Goal: Task Accomplishment & Management: Manage account settings

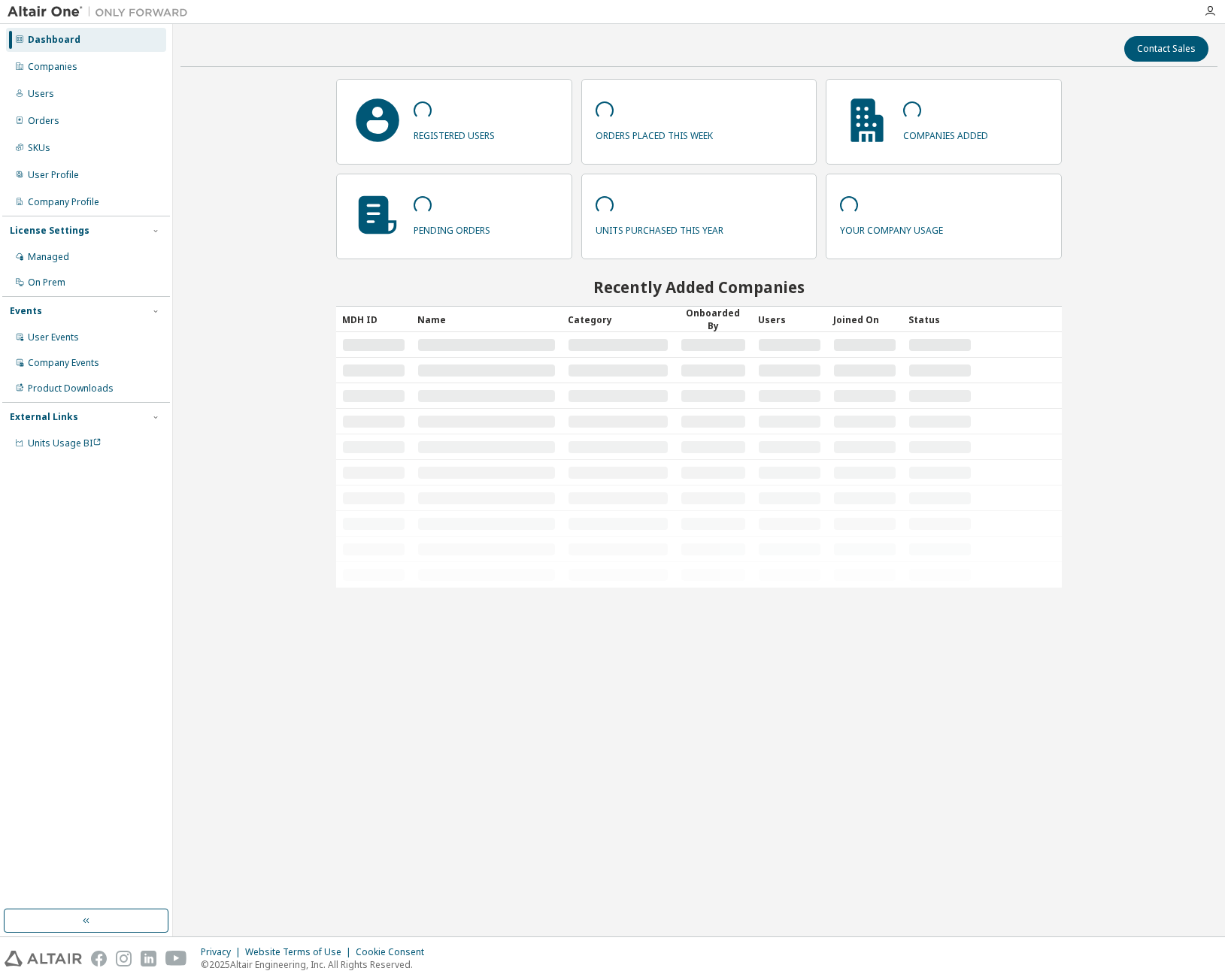
click at [81, 101] on div "Users" at bounding box center [86, 94] width 160 height 24
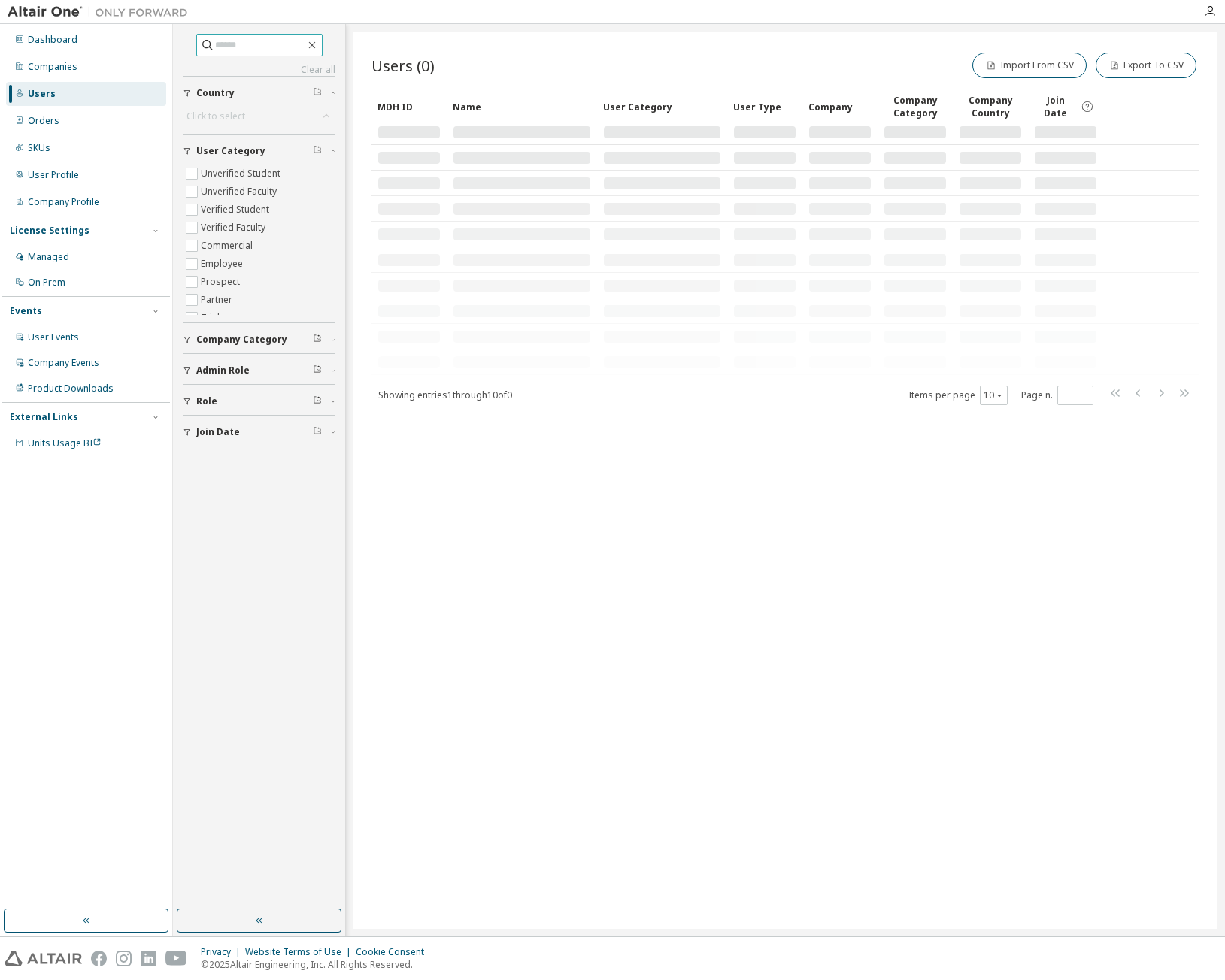
click at [262, 48] on input "text" at bounding box center [259, 45] width 90 height 15
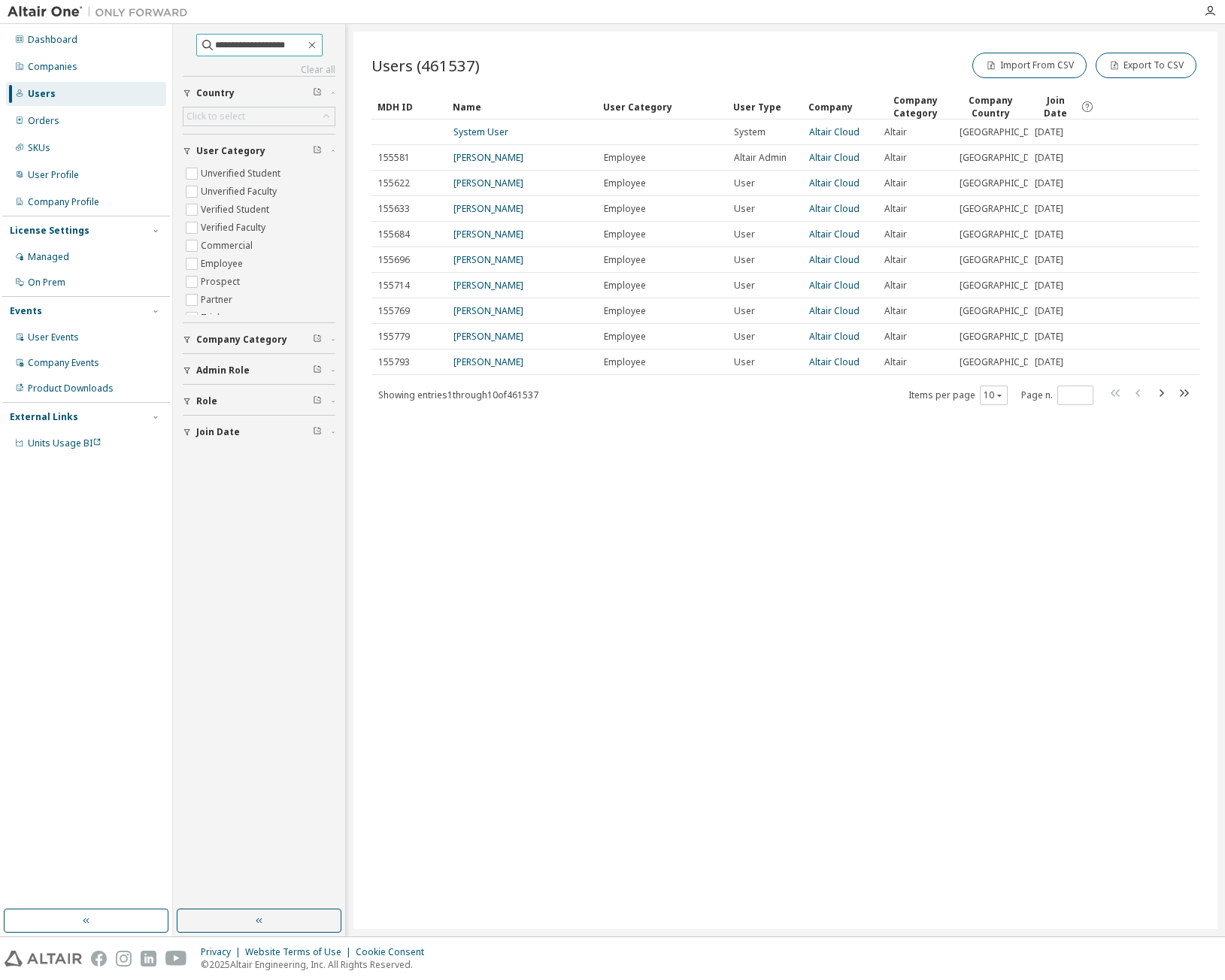
type input "**********"
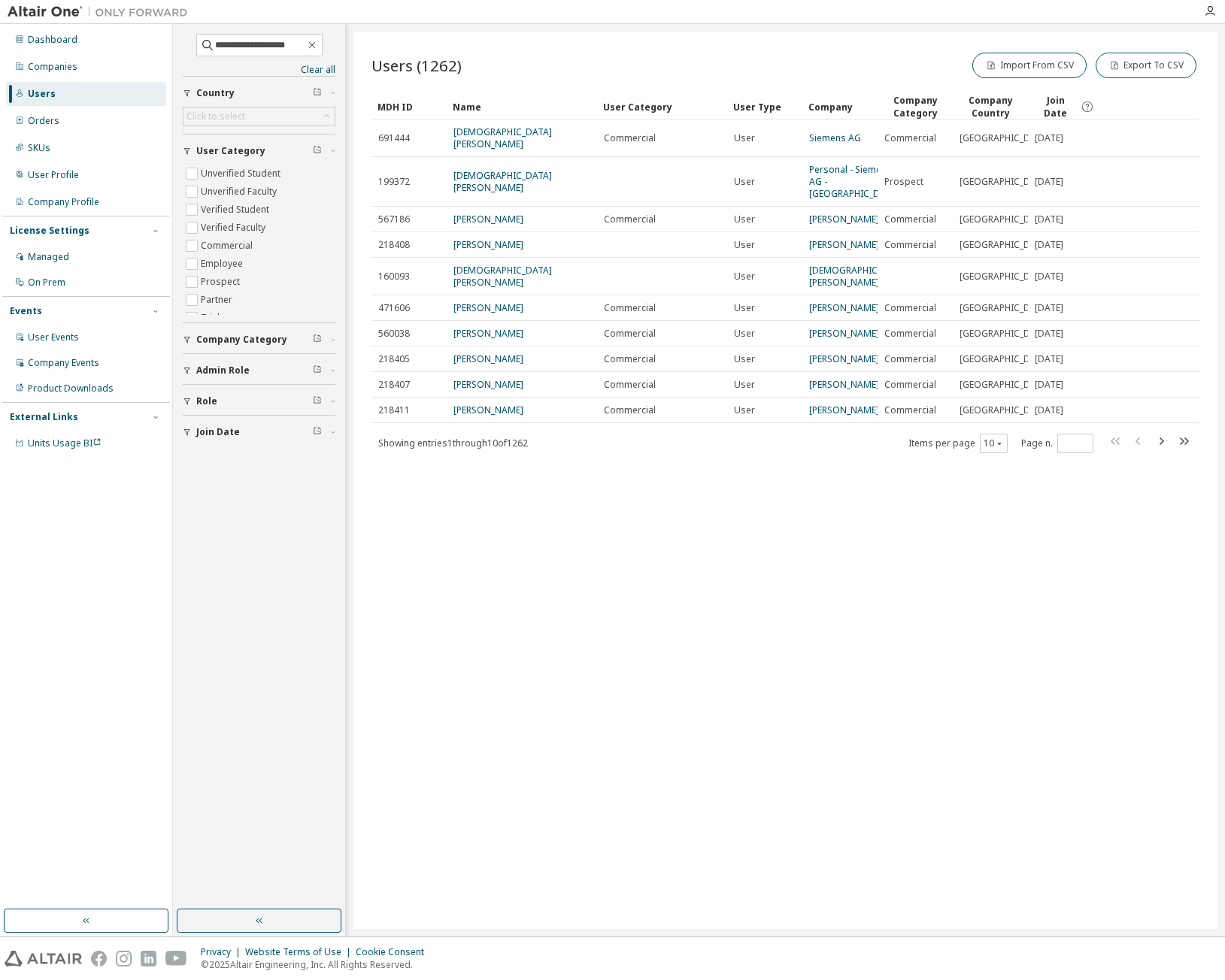
click at [513, 130] on link "Christian Korolonek" at bounding box center [502, 138] width 98 height 25
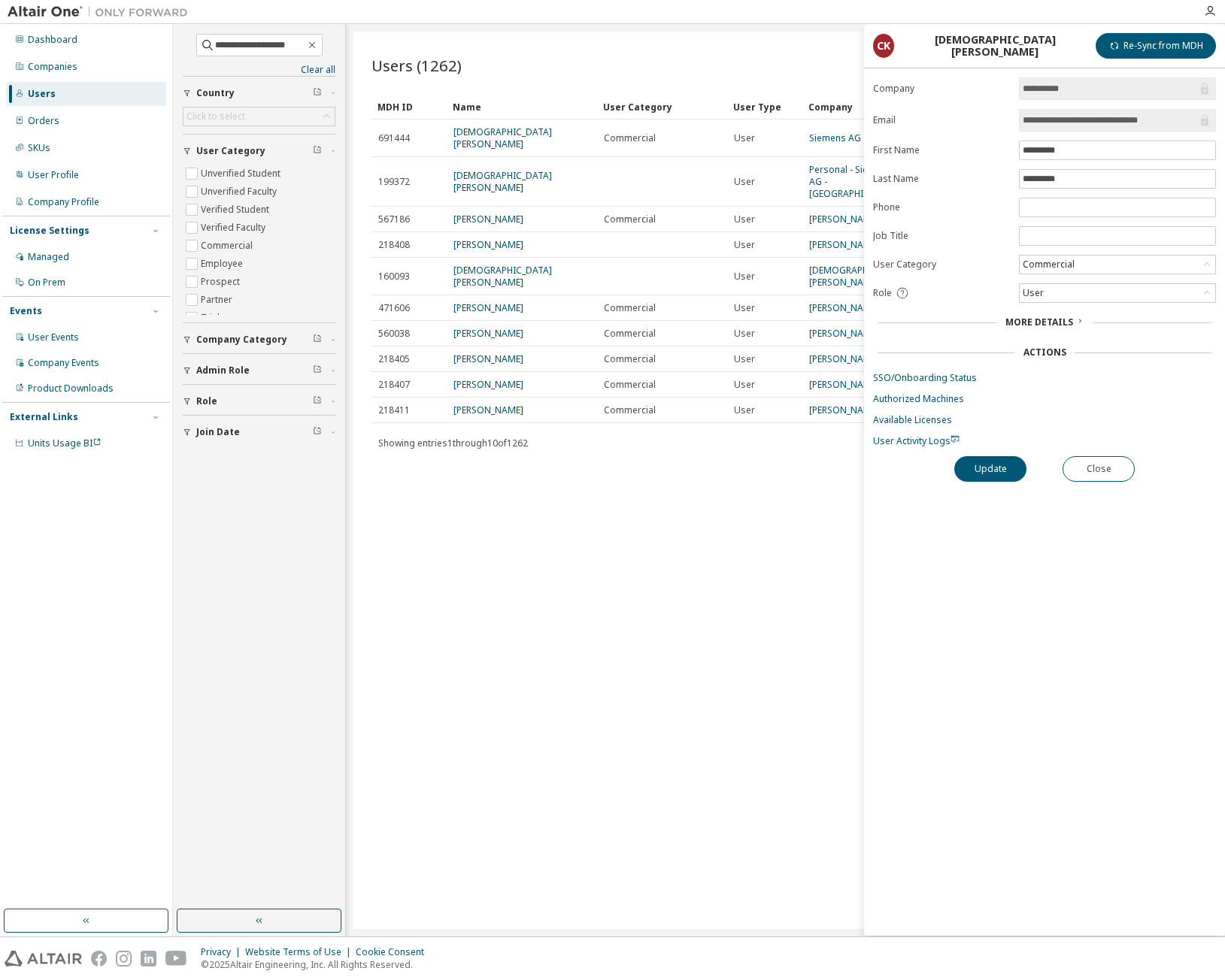
click at [486, 169] on link "Christian Korolonek" at bounding box center [502, 181] width 98 height 25
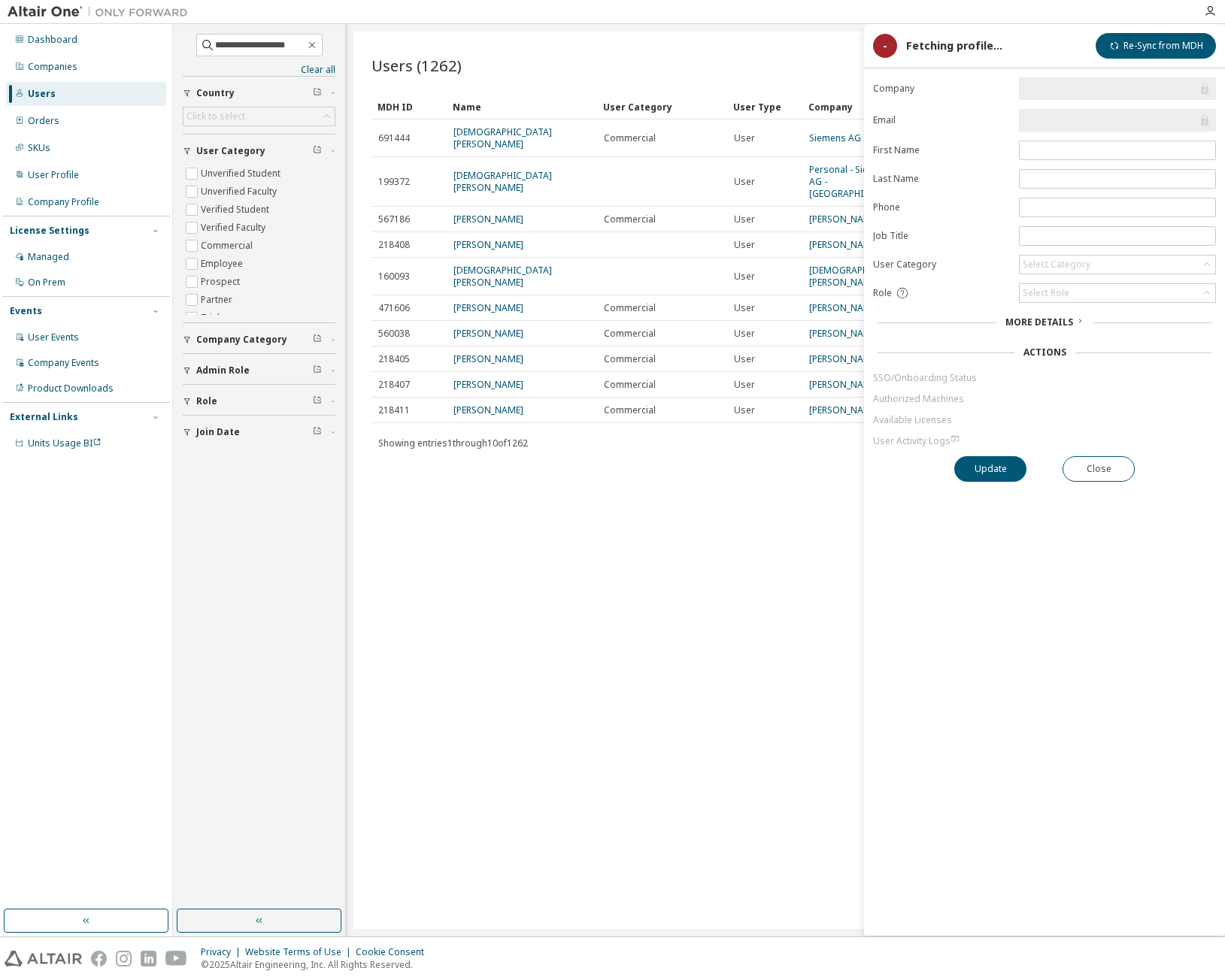
click at [499, 169] on link "Christian Korolonek" at bounding box center [502, 181] width 98 height 25
click at [512, 123] on td "Christian Korolonek" at bounding box center [522, 138] width 150 height 38
click at [507, 131] on link "Christian Korolonek" at bounding box center [502, 138] width 98 height 25
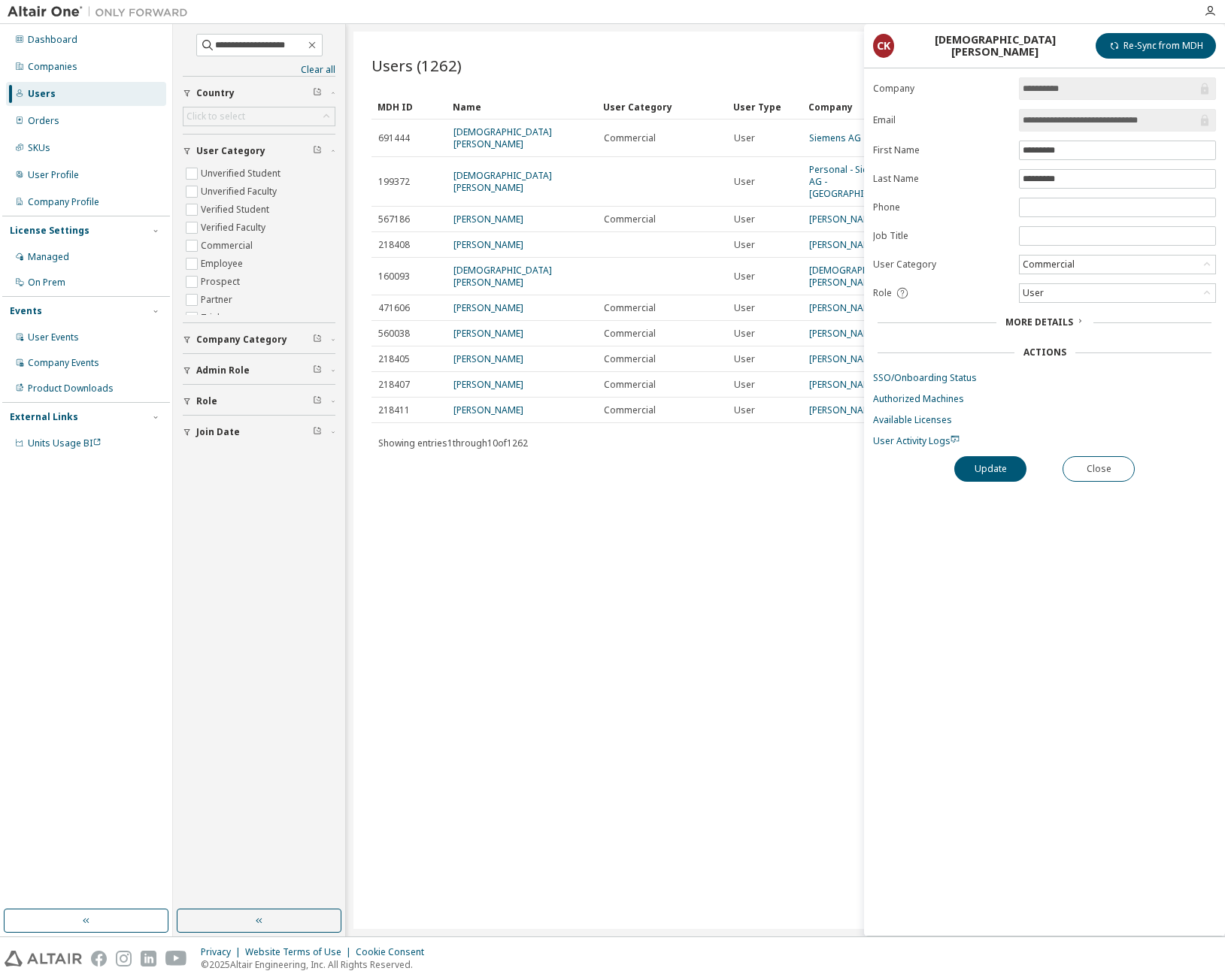
click at [830, 131] on link "Siemens AG" at bounding box center [834, 138] width 52 height 13
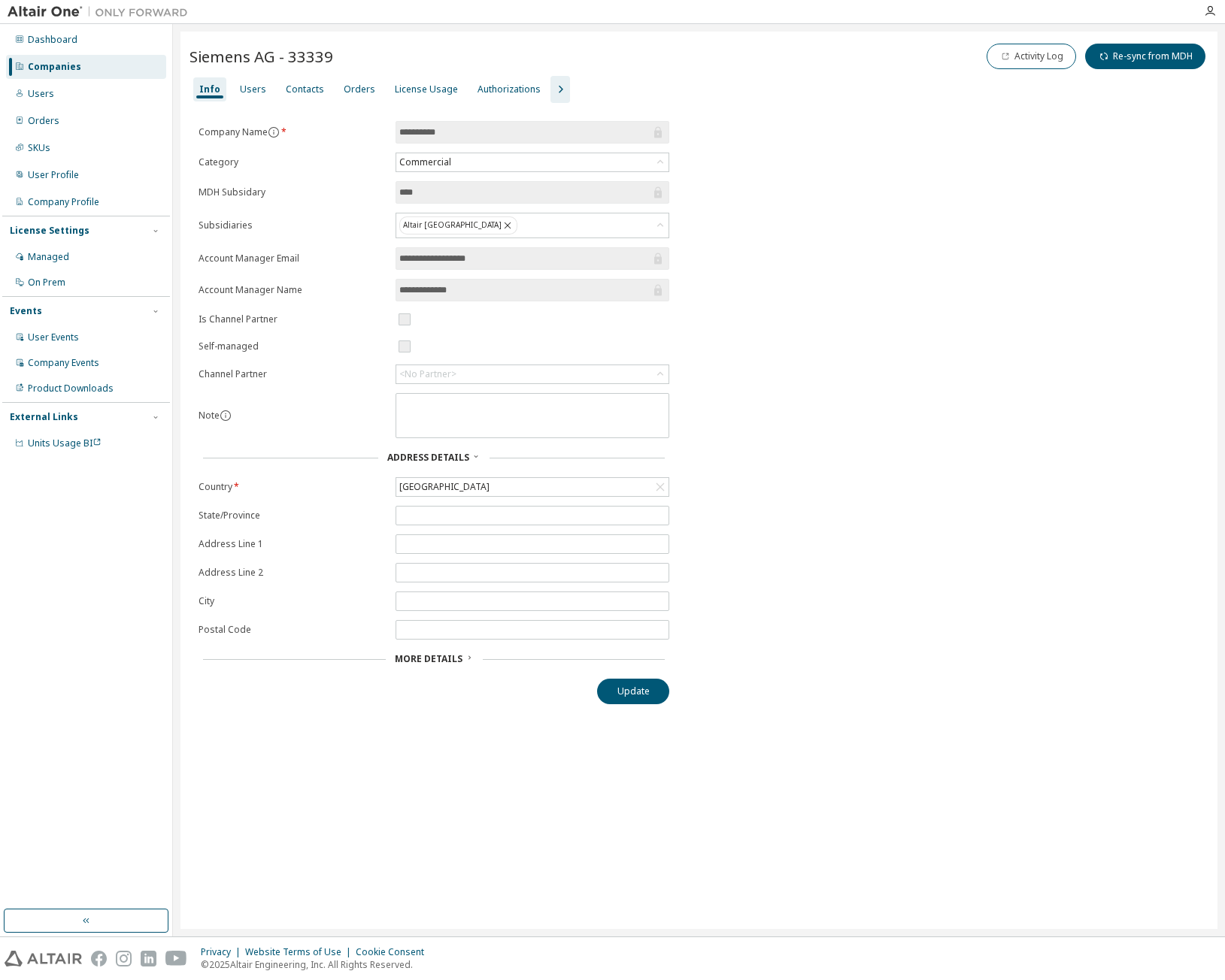
click at [264, 86] on div "Users" at bounding box center [253, 89] width 39 height 24
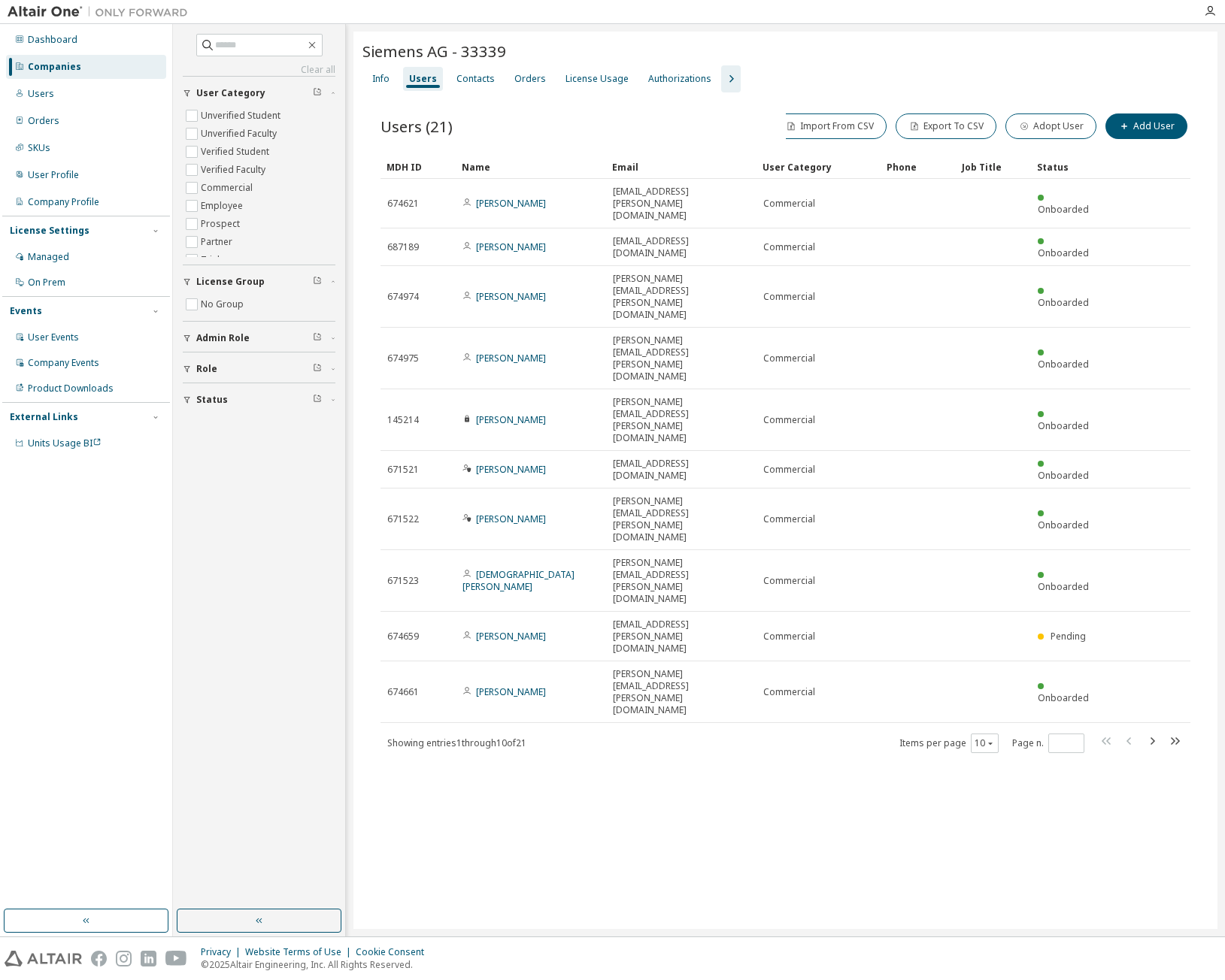
click at [1156, 732] on icon "button" at bounding box center [1152, 742] width 18 height 18
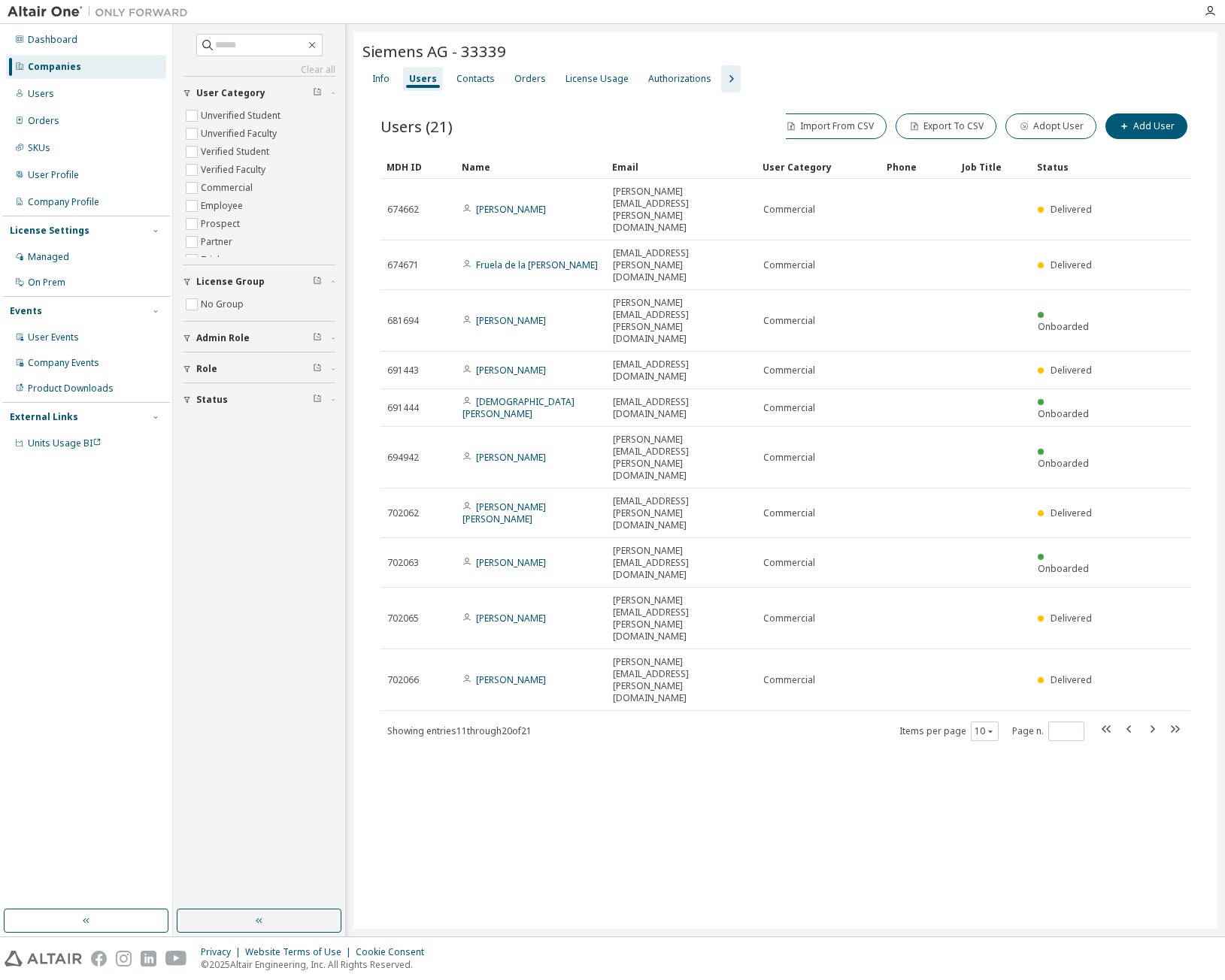
click at [1124, 720] on icon "button" at bounding box center [1130, 729] width 18 height 18
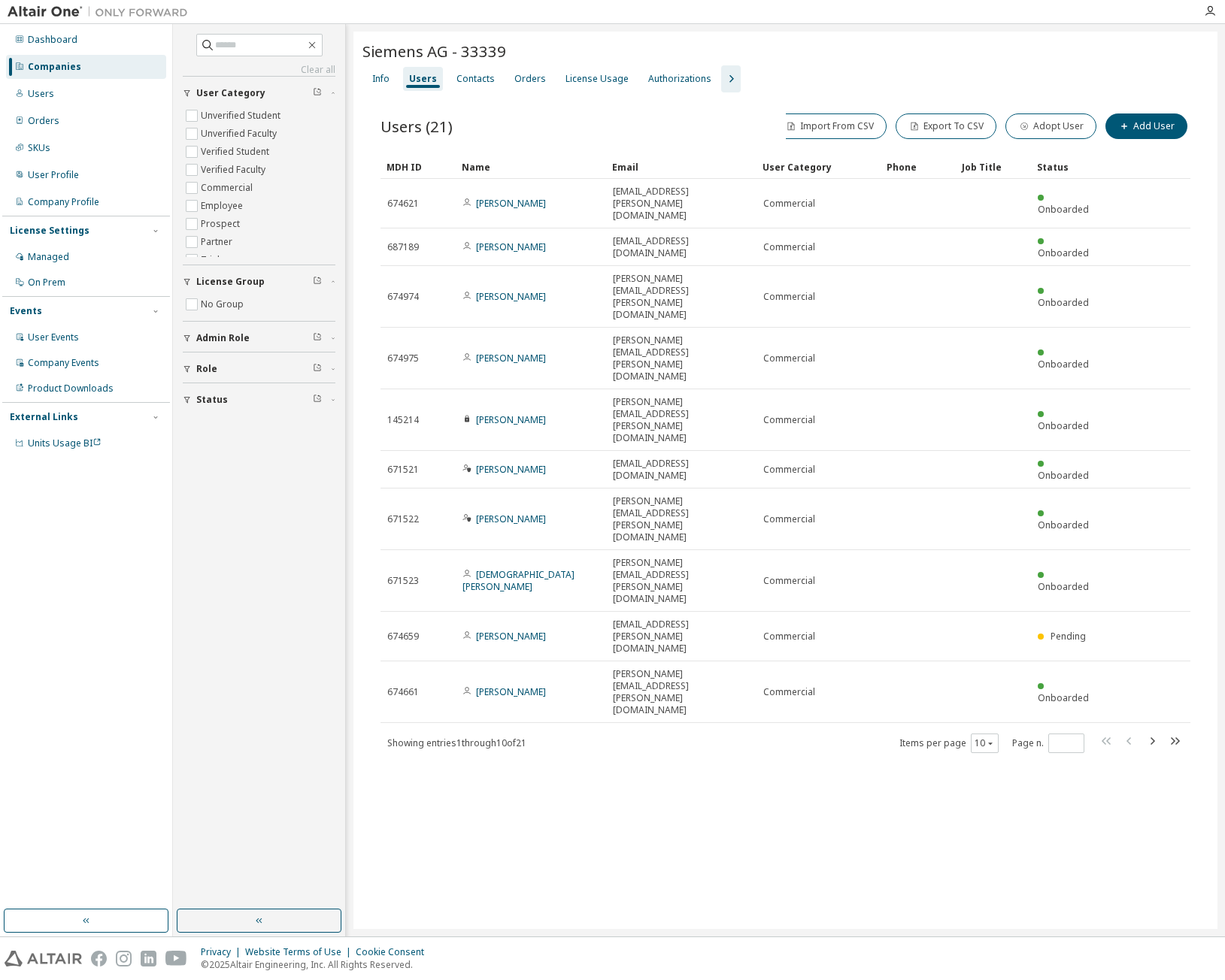
click at [1150, 732] on icon "button" at bounding box center [1152, 742] width 18 height 18
type input "*"
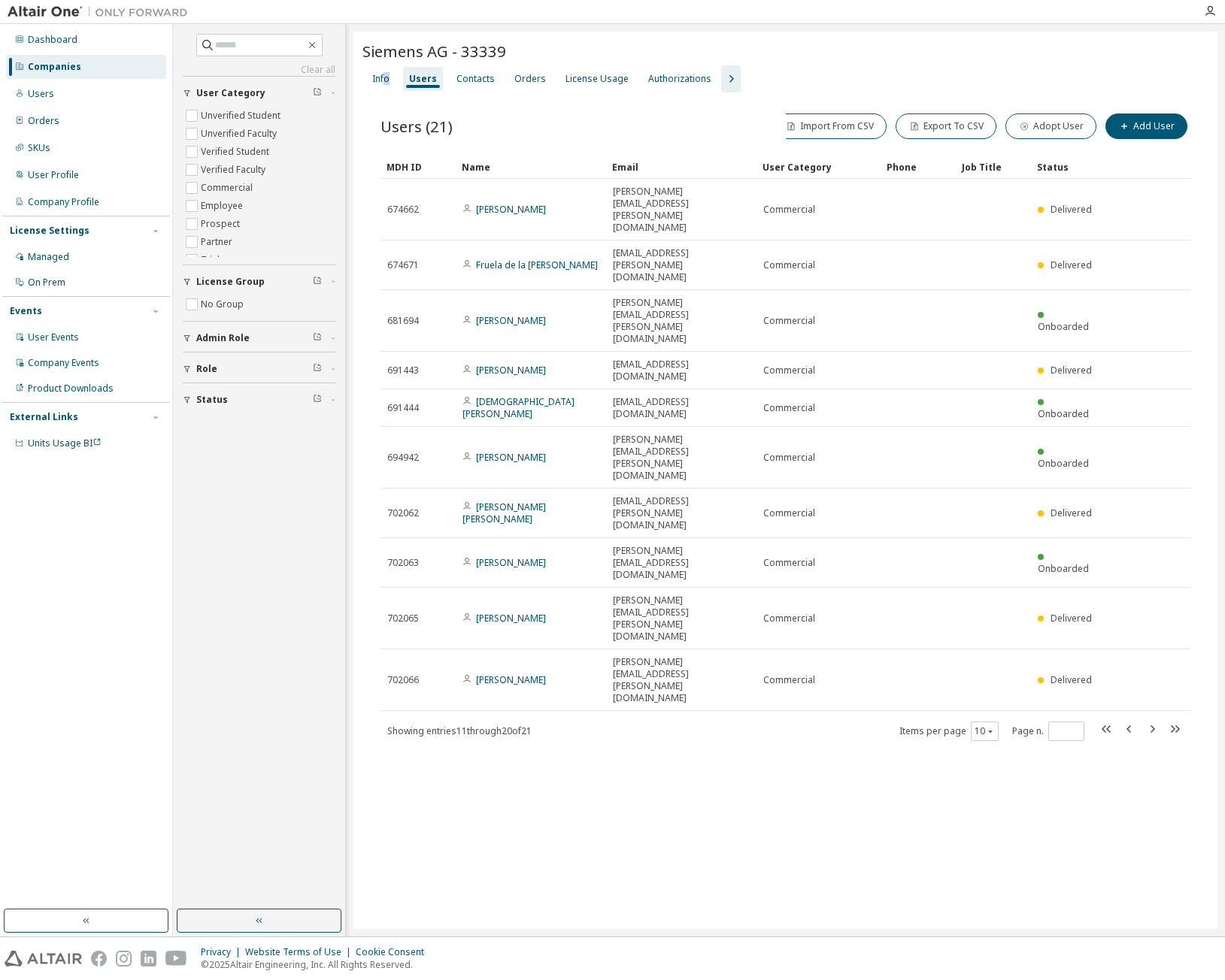
drag, startPoint x: 386, startPoint y: 83, endPoint x: 902, endPoint y: 193, distance: 527.6
click at [703, 160] on div "Siemens AG - 33339 Clear Load Save Save As Field Operator Value Select filter S…" at bounding box center [785, 479] width 864 height 897
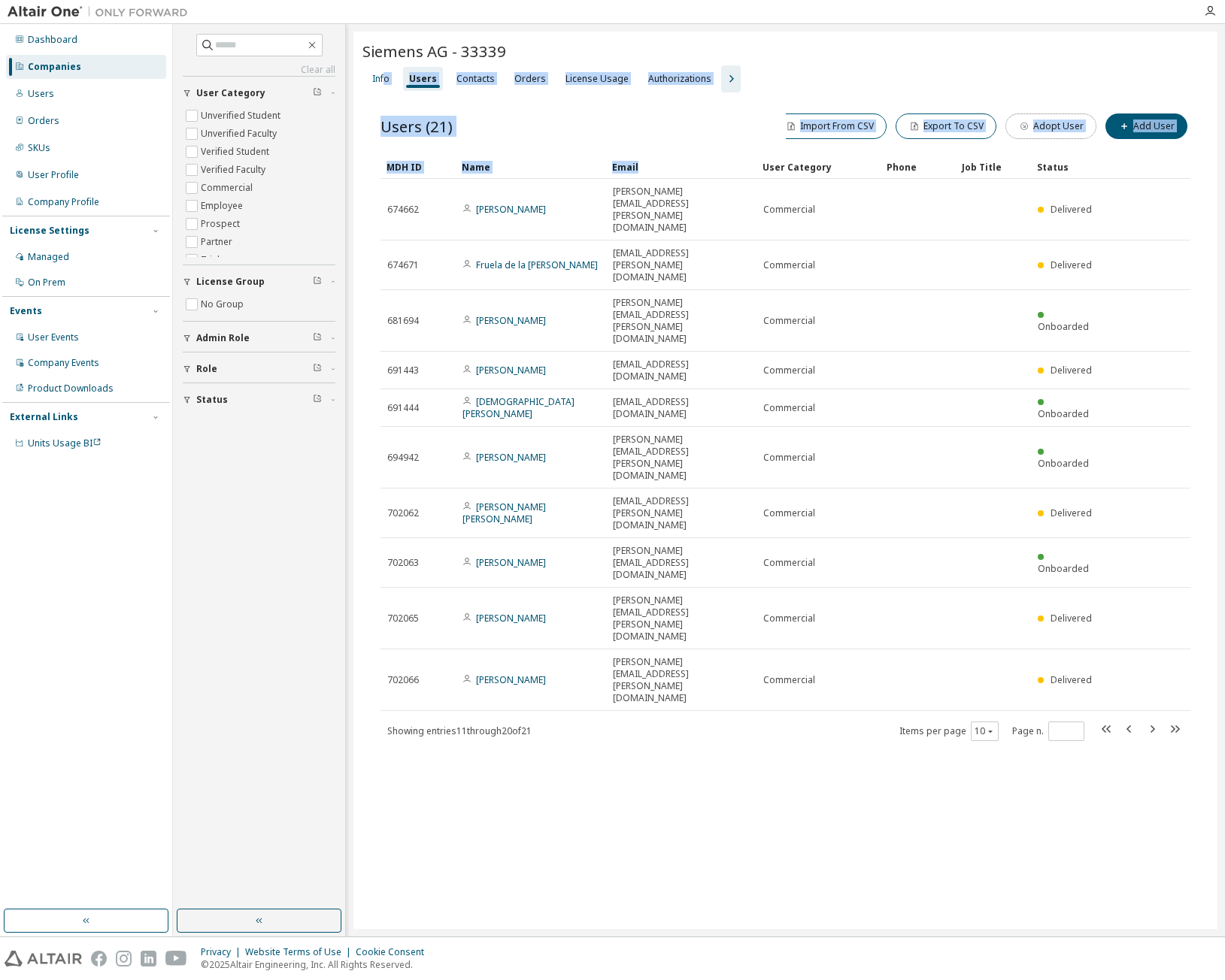
click at [1071, 126] on button "Adopt User" at bounding box center [1050, 127] width 91 height 26
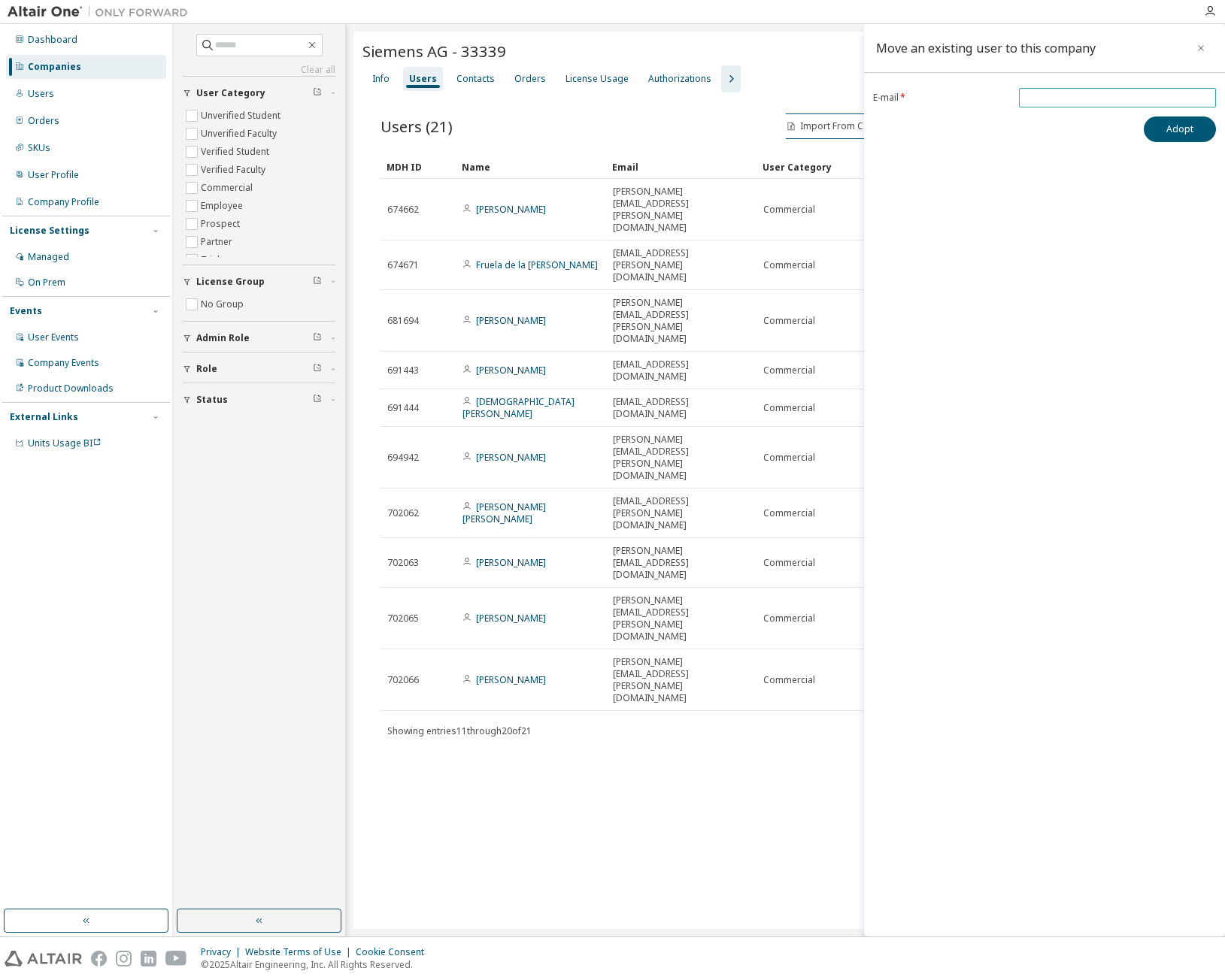
click at [1066, 103] on input "email" at bounding box center [1117, 97] width 190 height 12
type input "**********"
drag, startPoint x: 1196, startPoint y: 132, endPoint x: 1092, endPoint y: 215, distance: 133.1
click at [1092, 215] on div "**********" at bounding box center [1044, 479] width 361 height 912
click at [1199, 54] on button "button" at bounding box center [1200, 48] width 24 height 24
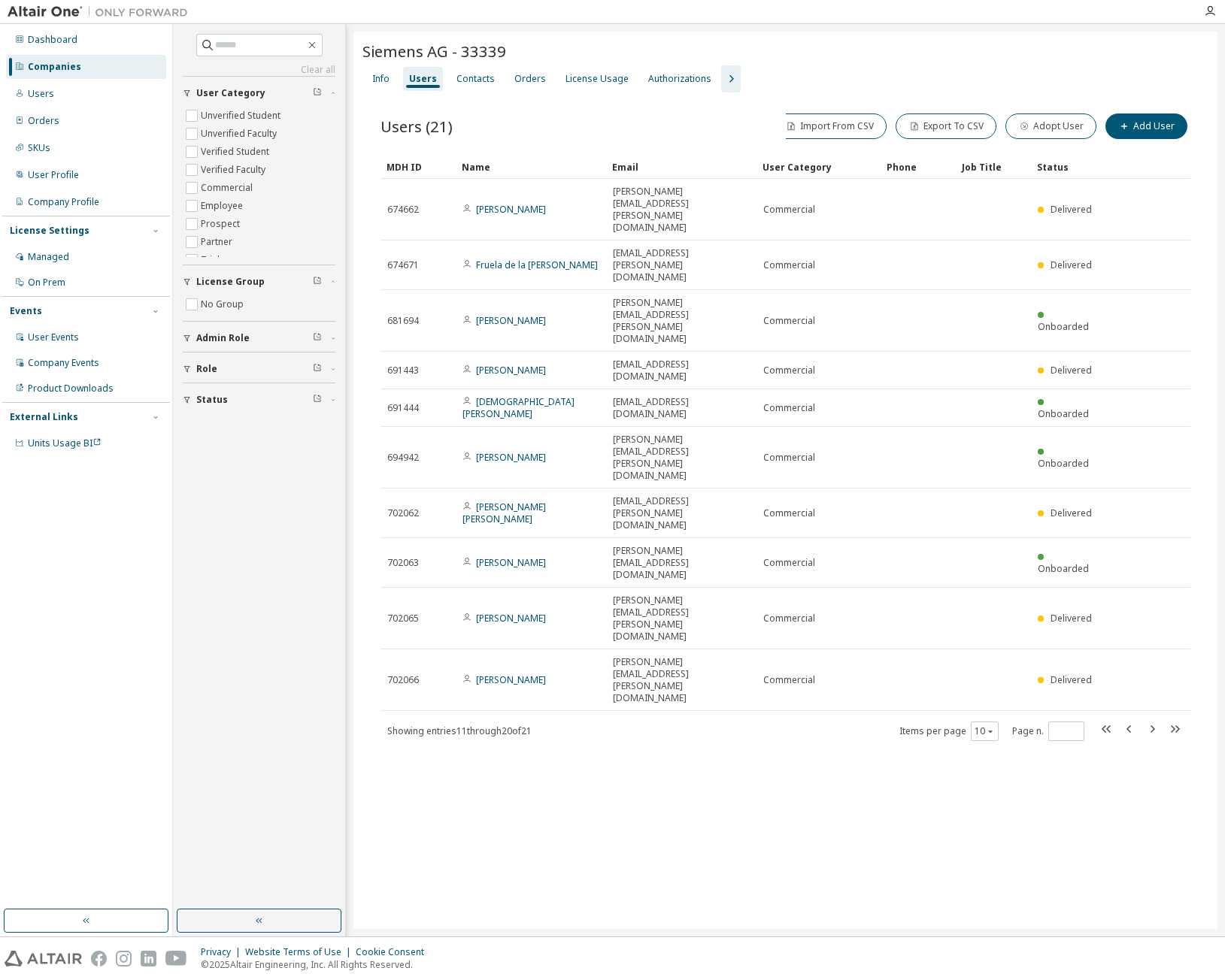
click at [583, 74] on div "License Usage" at bounding box center [597, 79] width 63 height 12
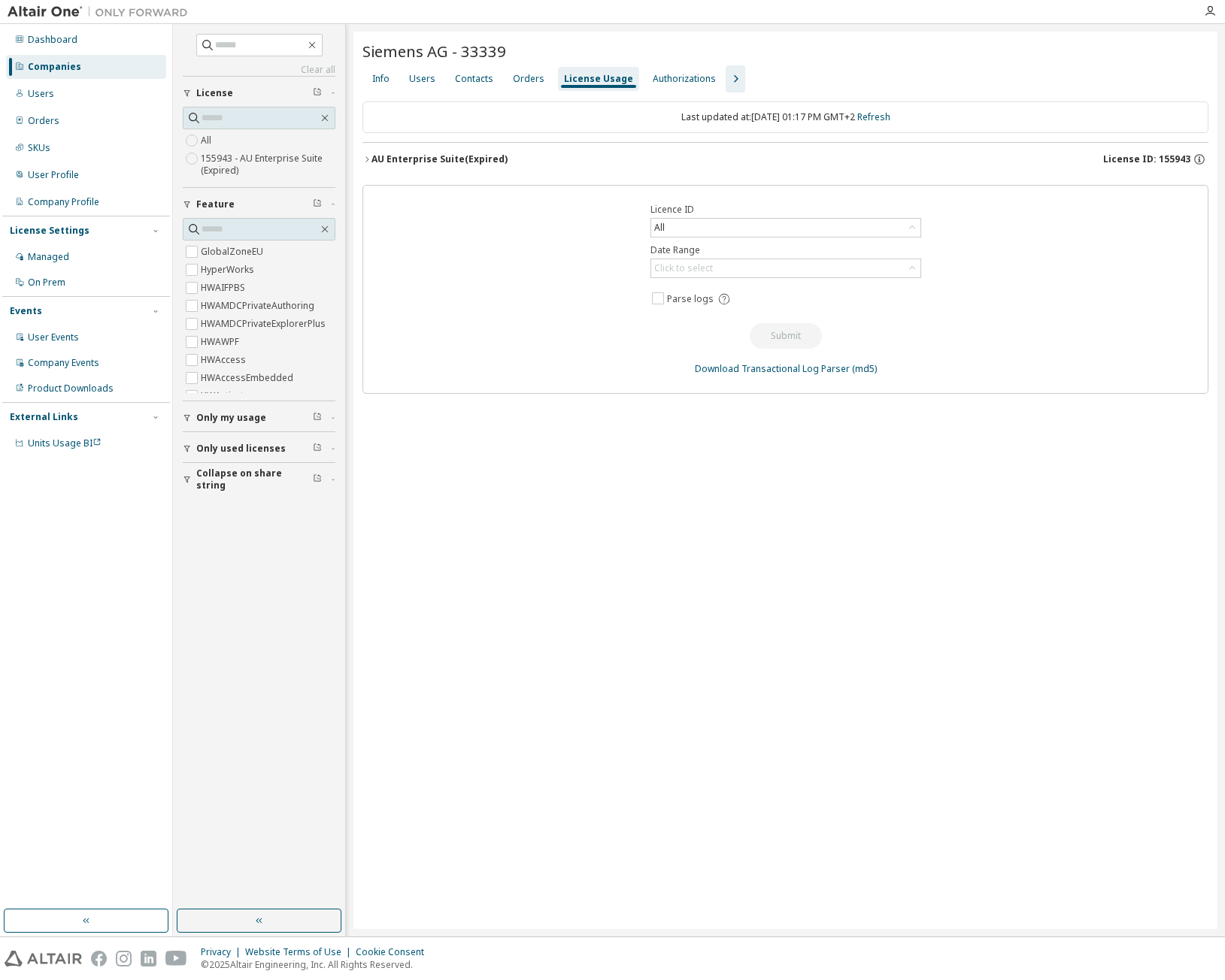
click at [361, 159] on div "Siemens AG - 33339 Clear Load Save Save As Field Operator Value Select filter S…" at bounding box center [785, 479] width 864 height 897
click at [371, 160] on div "AU Enterprise Suite (Expired)" at bounding box center [439, 159] width 136 height 12
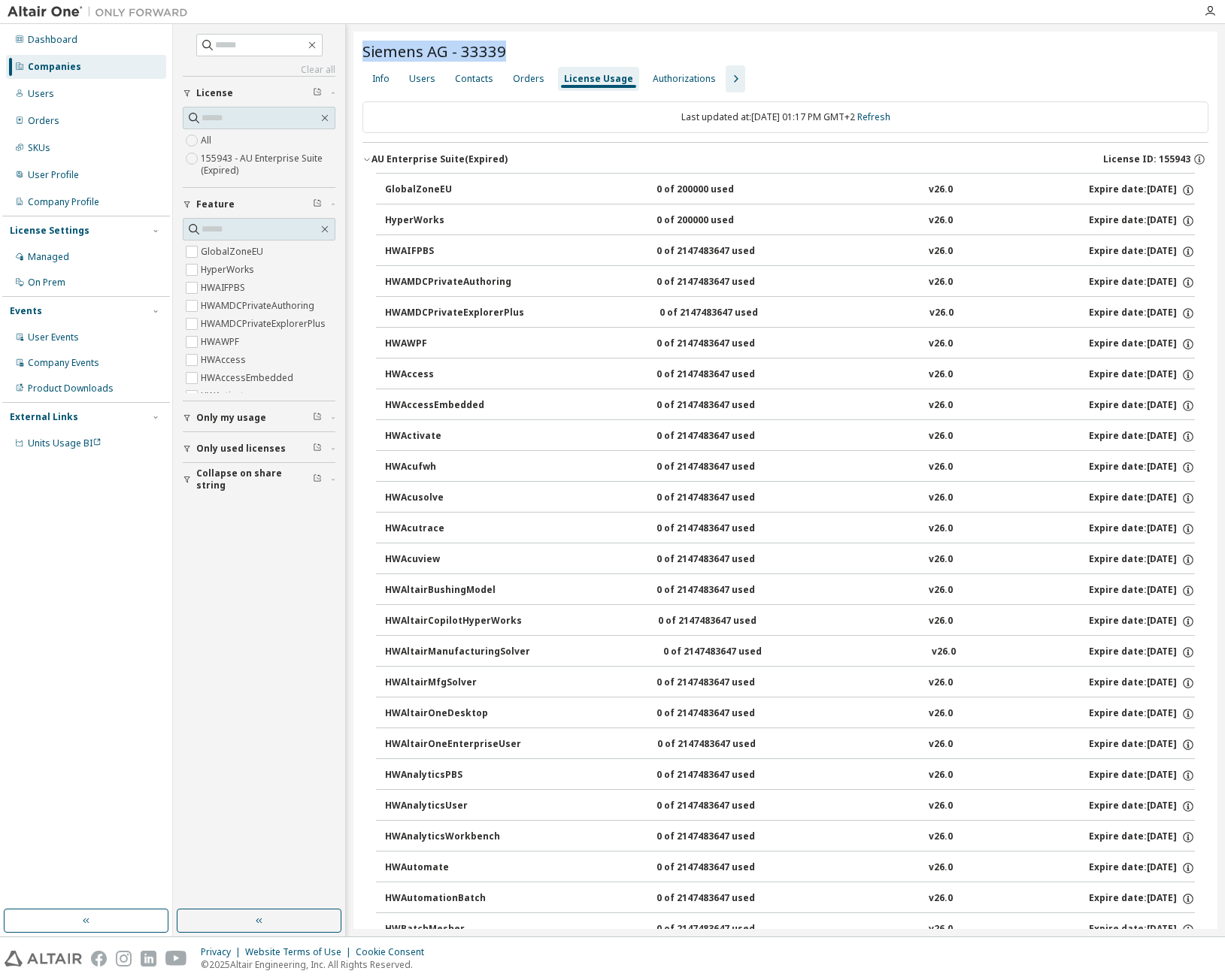
drag, startPoint x: 528, startPoint y: 54, endPoint x: 358, endPoint y: 59, distance: 170.1
copy span "Siemens AG - 33339"
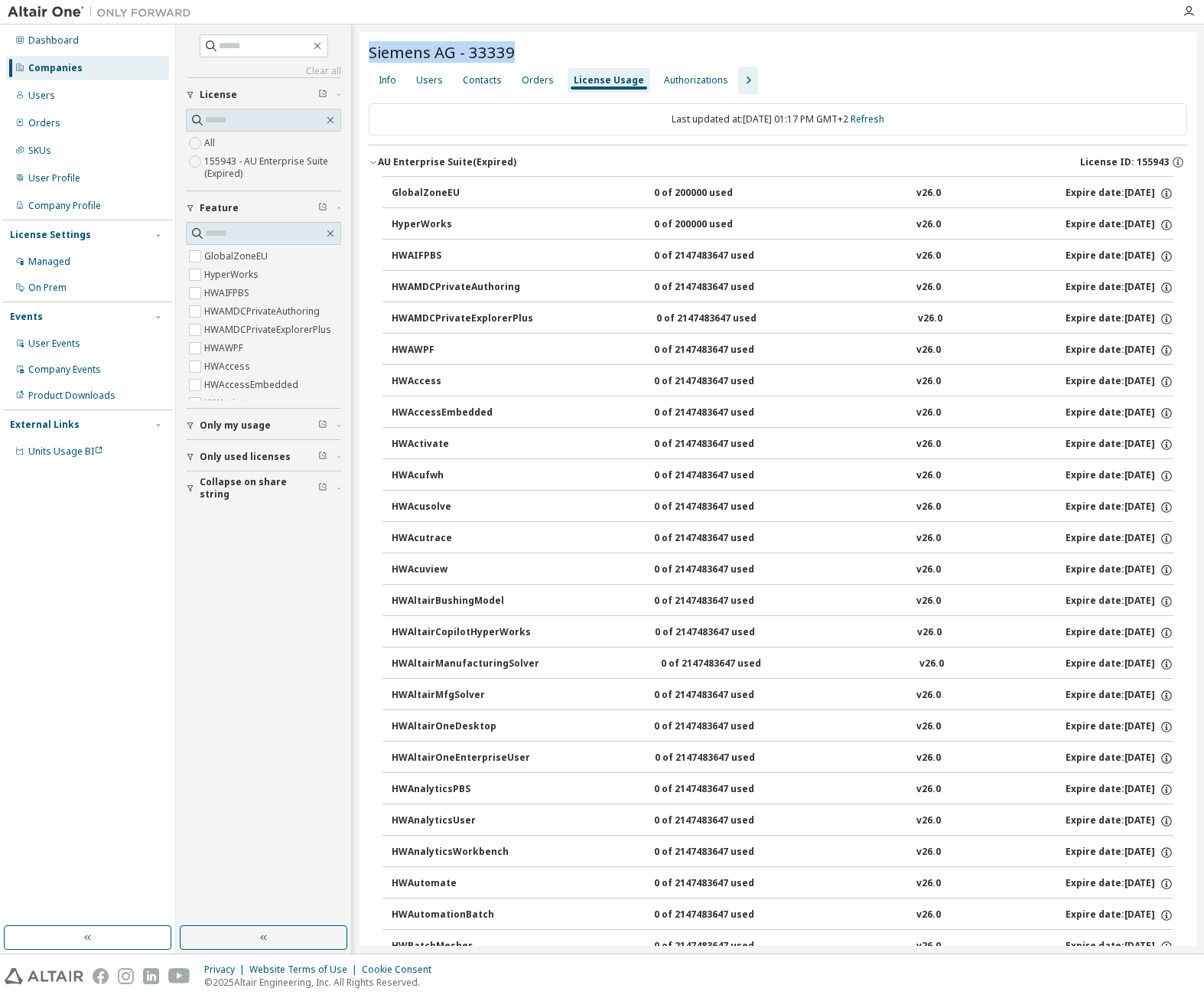
click at [531, 51] on div "Siemens AG - 33339" at bounding box center [777, 51] width 819 height 21
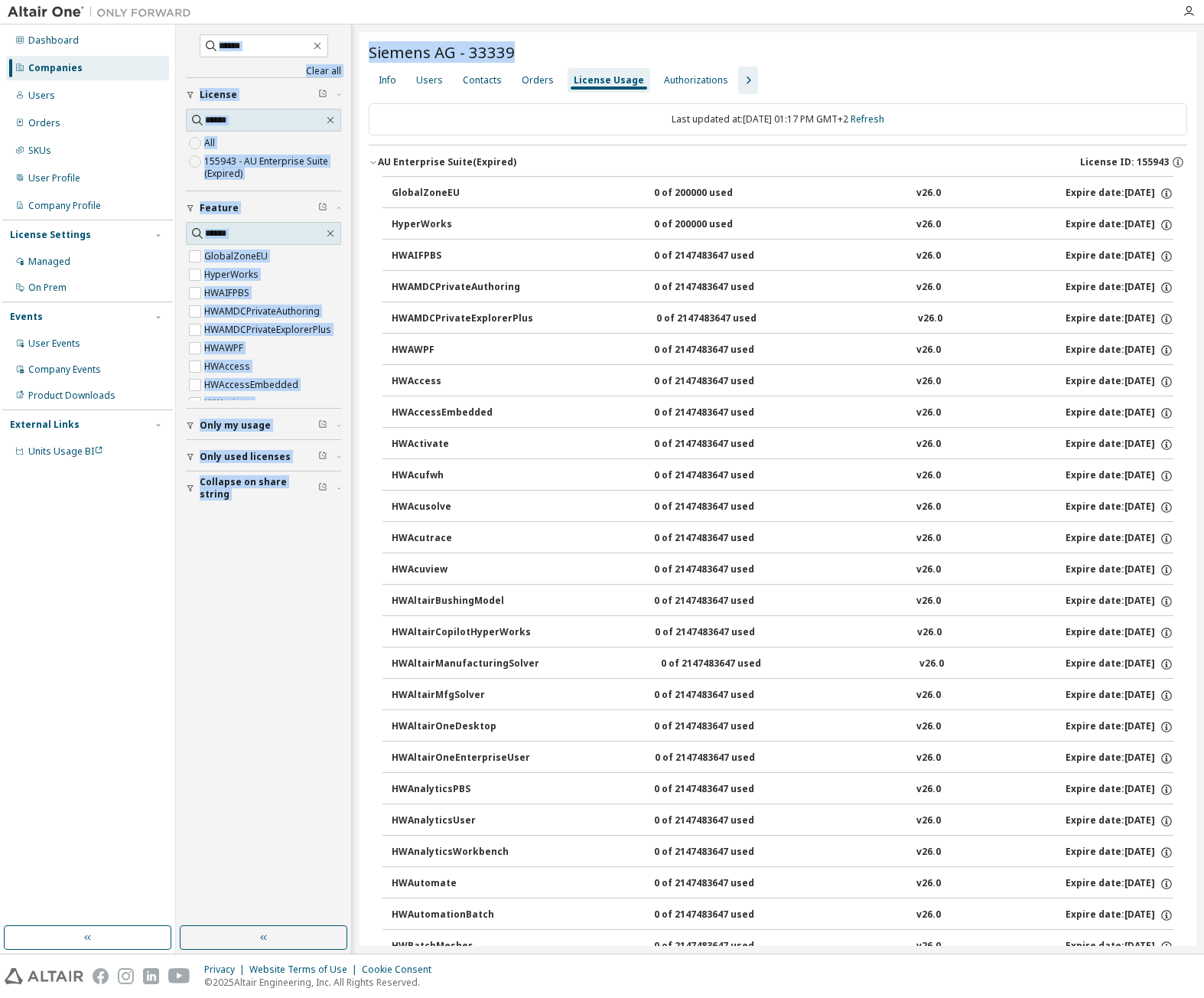
drag, startPoint x: 531, startPoint y: 51, endPoint x: 350, endPoint y: 41, distance: 181.3
click at [350, 41] on div "Clear all Collapse on share string Only used licenses Only my usage Feature Glo…" at bounding box center [691, 488] width 1029 height 929
drag, startPoint x: 869, startPoint y: 88, endPoint x: 610, endPoint y: 74, distance: 259.4
click at [859, 89] on div "Info Users Contacts Orders License Usage Authorizations" at bounding box center [777, 80] width 819 height 28
drag, startPoint x: 513, startPoint y: 46, endPoint x: 355, endPoint y: 38, distance: 158.2
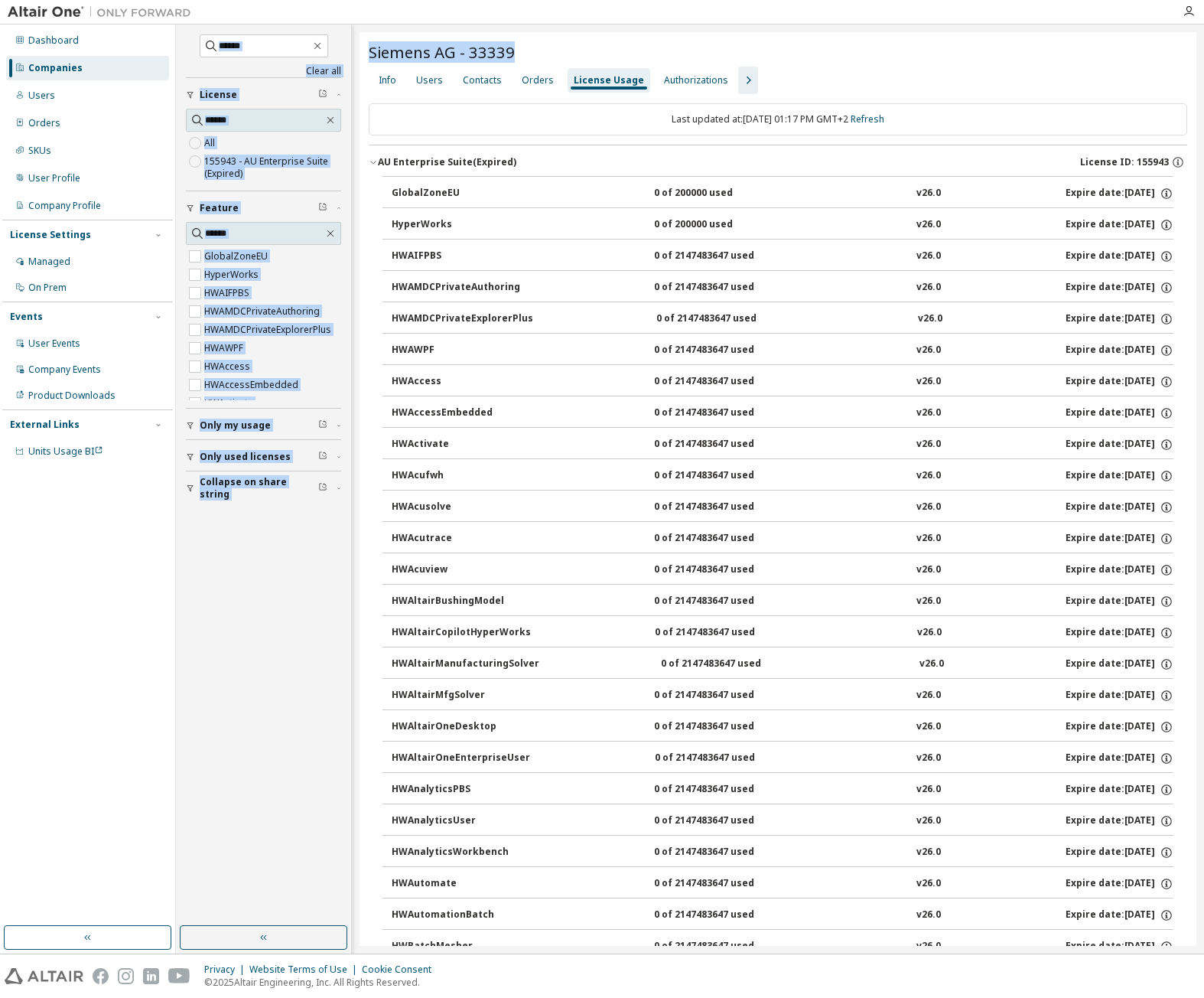
click at [355, 38] on div "Clear all Collapse on share string Only used licenses Only my usage Feature Glo…" at bounding box center [691, 488] width 1029 height 929
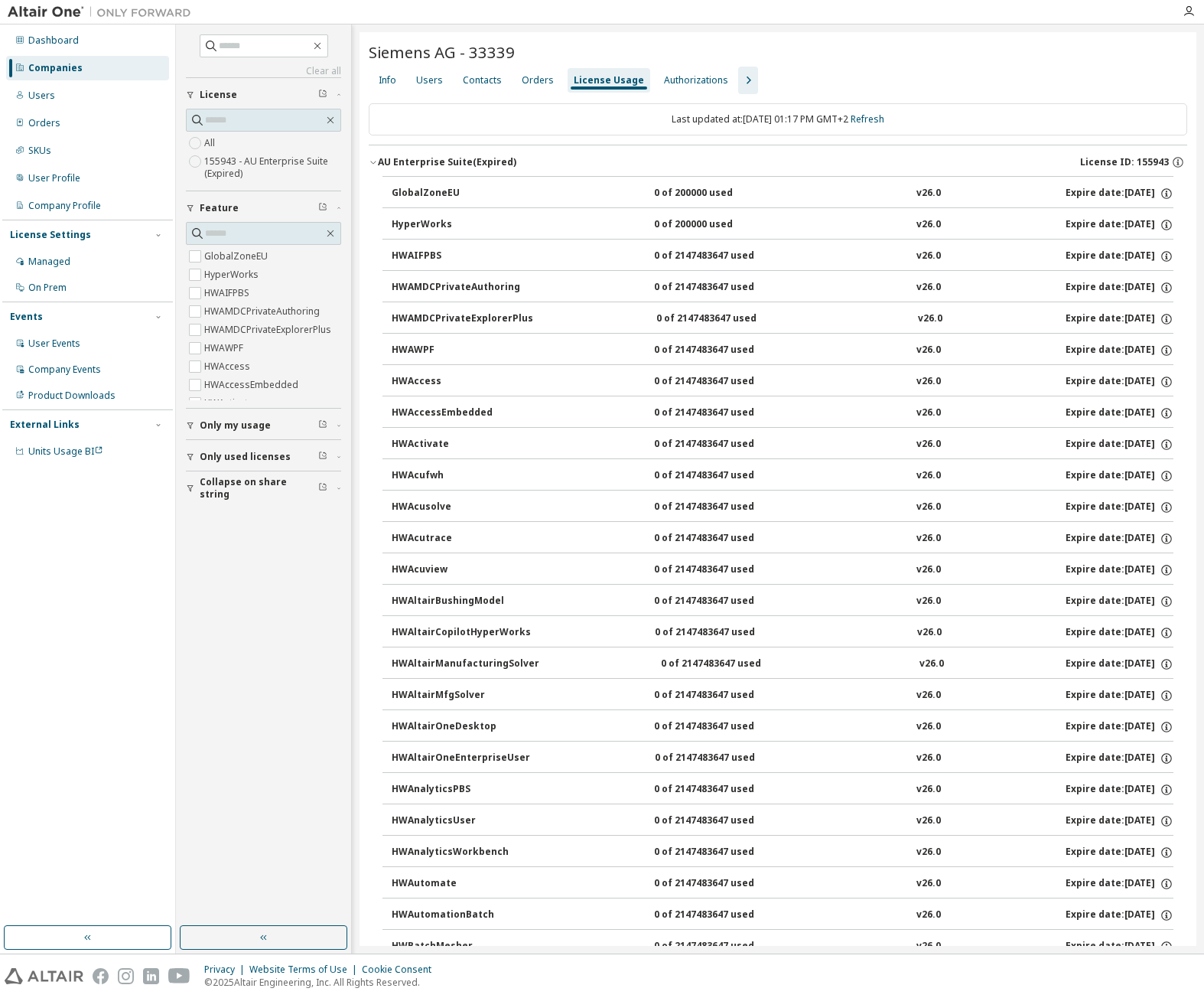
click at [385, 75] on div "Info" at bounding box center [387, 80] width 18 height 12
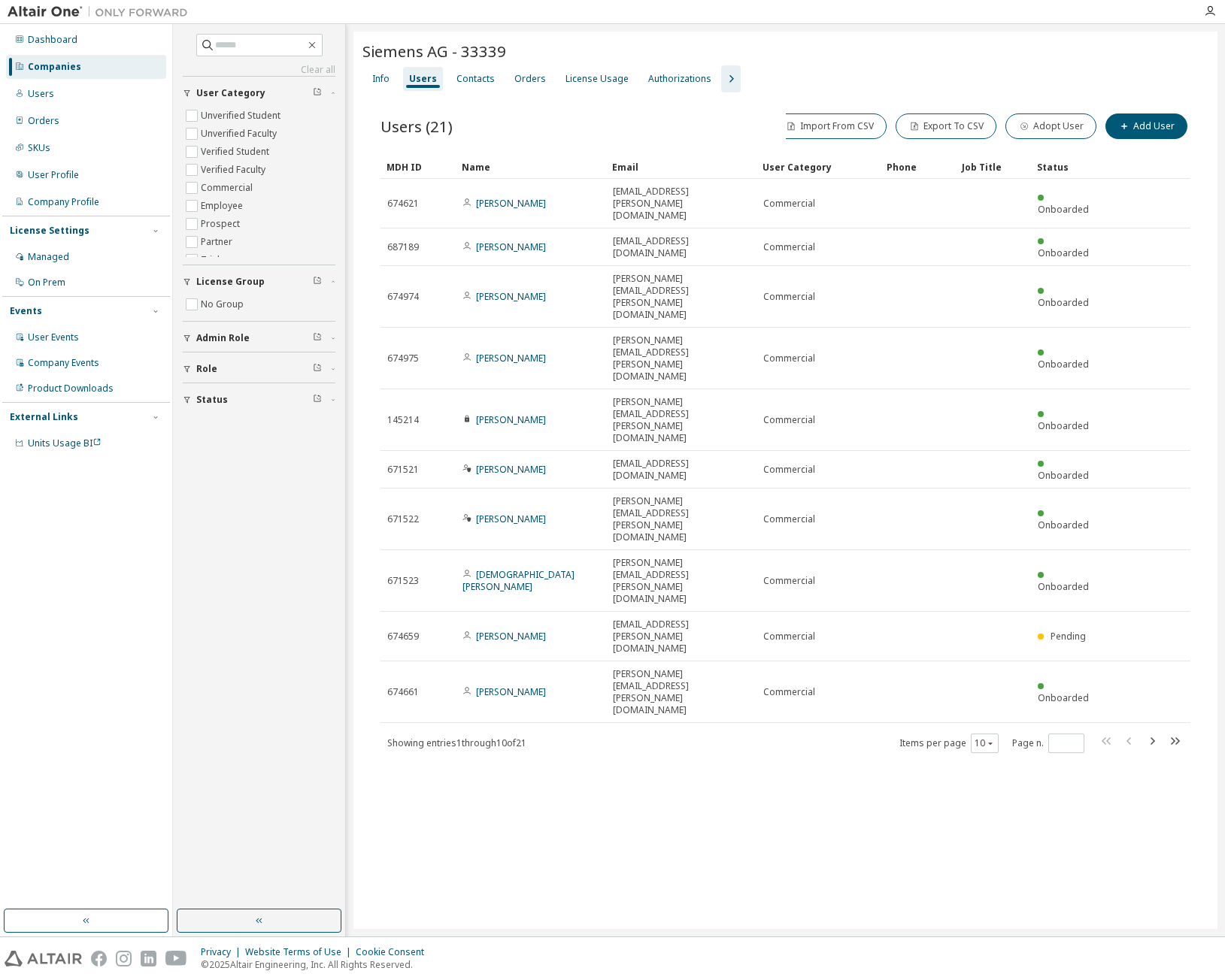
click at [81, 99] on div "Users" at bounding box center [86, 94] width 160 height 24
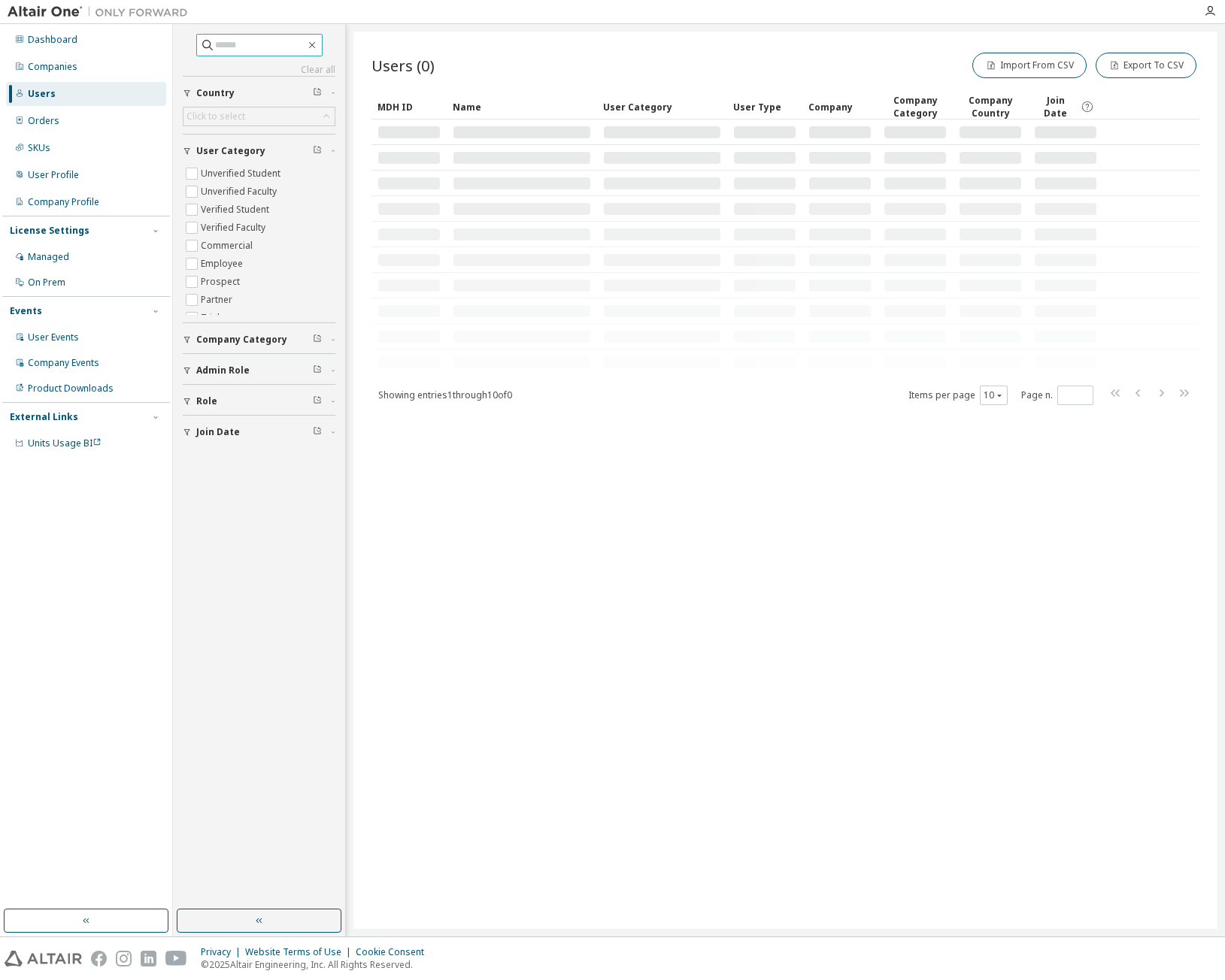
click at [289, 44] on input "text" at bounding box center [259, 45] width 90 height 15
type input "**********"
